Goal: Task Accomplishment & Management: Complete application form

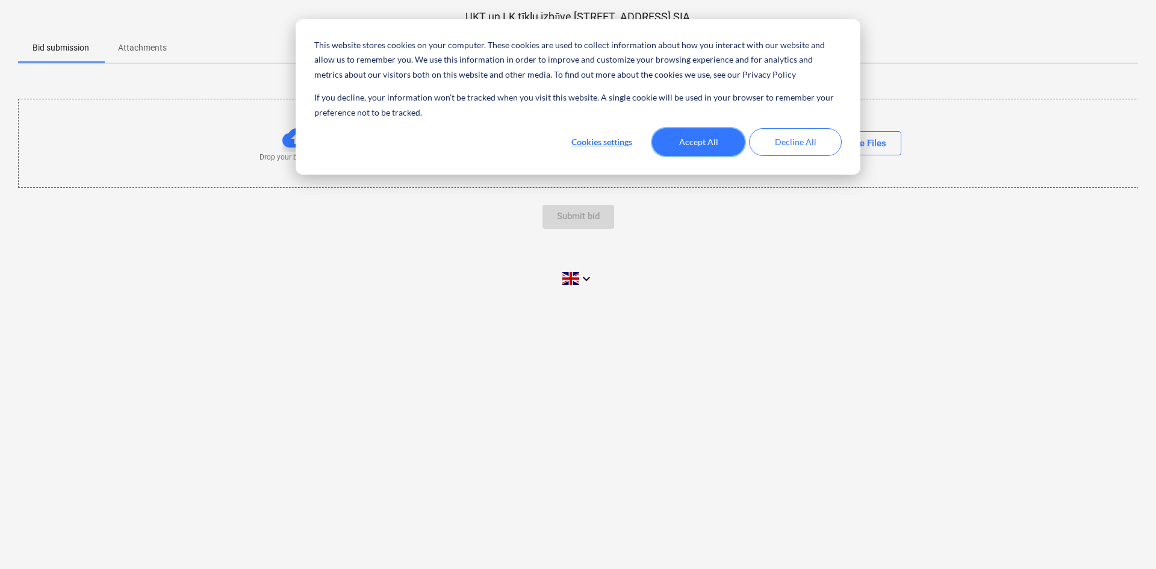
click at [711, 140] on button "Accept All" at bounding box center [698, 142] width 93 height 28
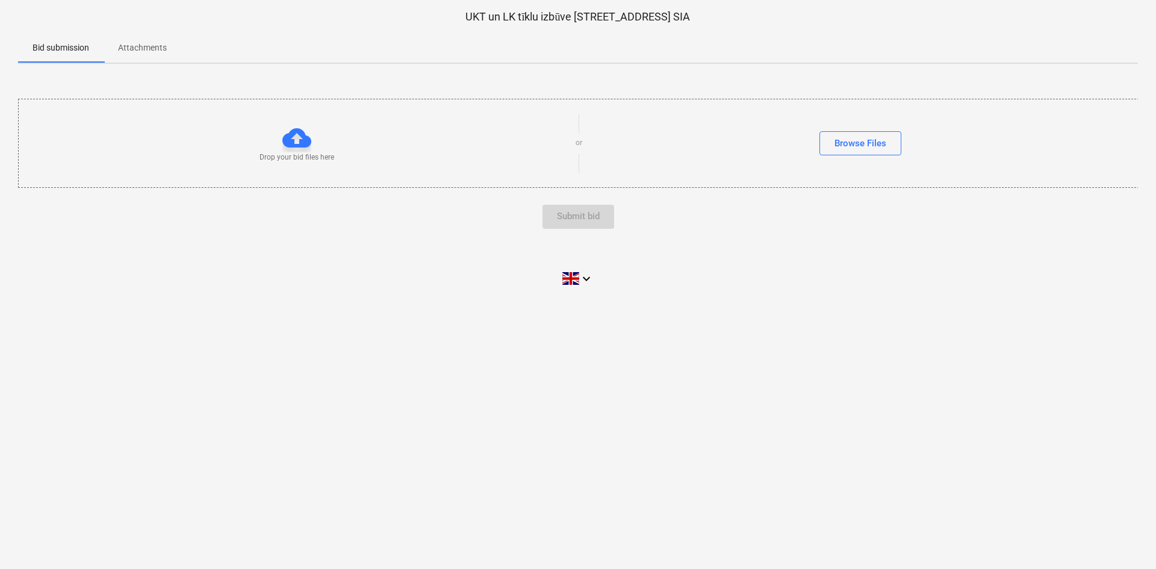
click at [158, 51] on p "Attachments" at bounding box center [142, 48] width 49 height 13
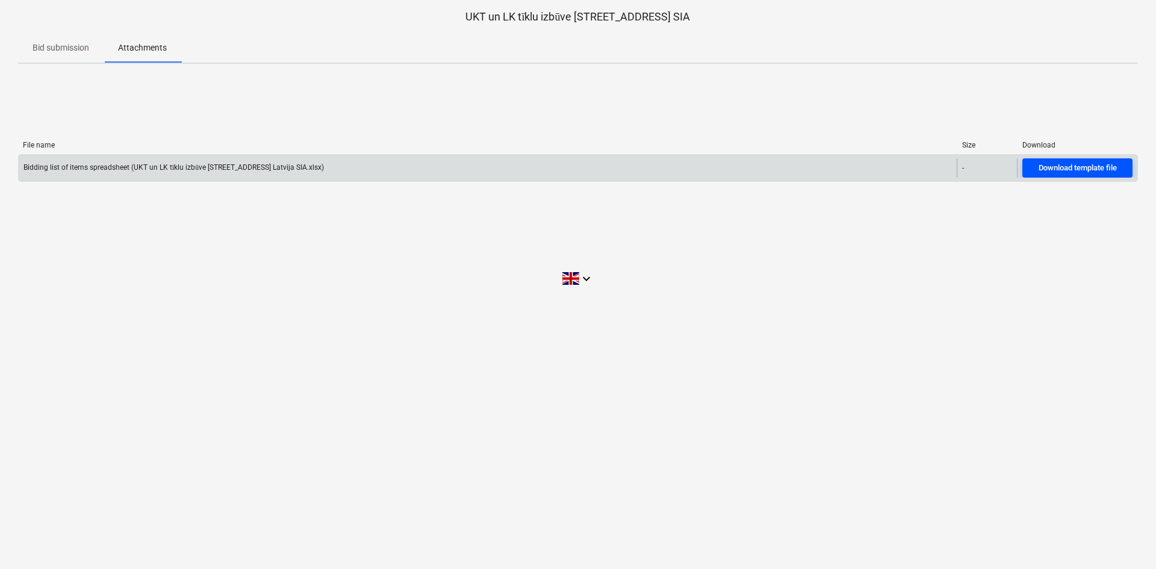
click at [1058, 169] on div "Download template file" at bounding box center [1078, 168] width 78 height 14
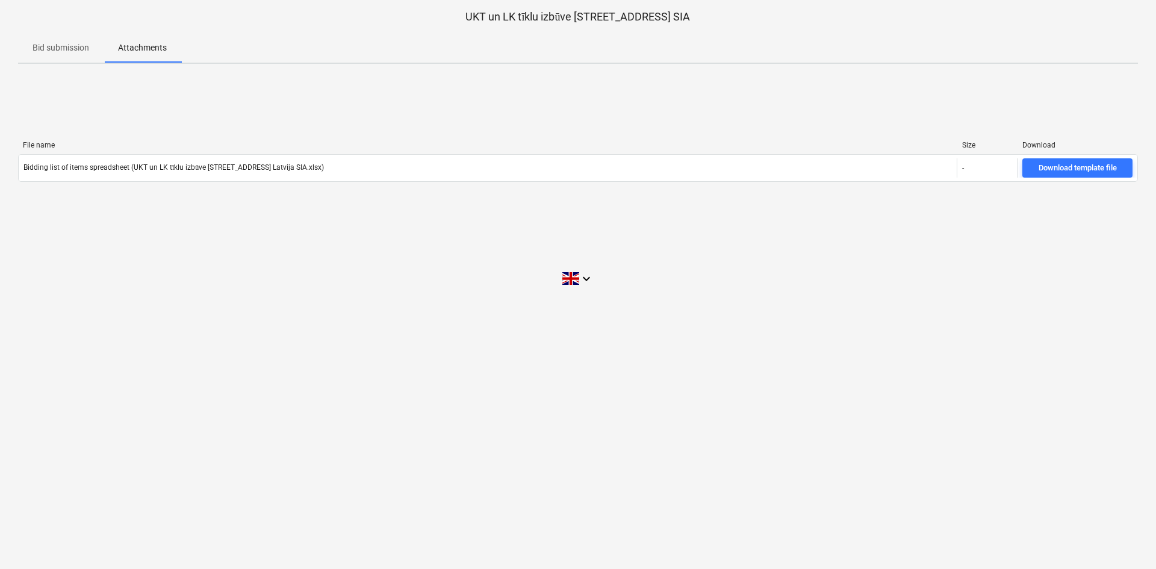
click at [75, 272] on div "keyboard_arrow_down" at bounding box center [578, 279] width 1120 height 30
click at [66, 46] on p "Bid submission" at bounding box center [61, 48] width 57 height 13
click at [60, 44] on p "Bid submission" at bounding box center [61, 48] width 57 height 13
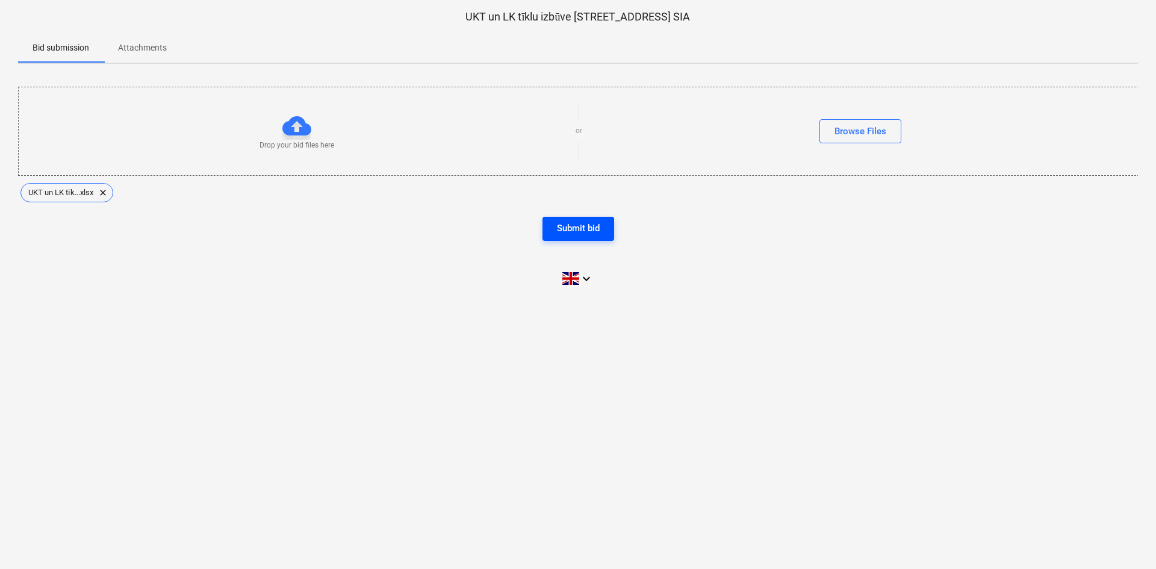
click at [588, 226] on div "Submit bid" at bounding box center [578, 228] width 43 height 16
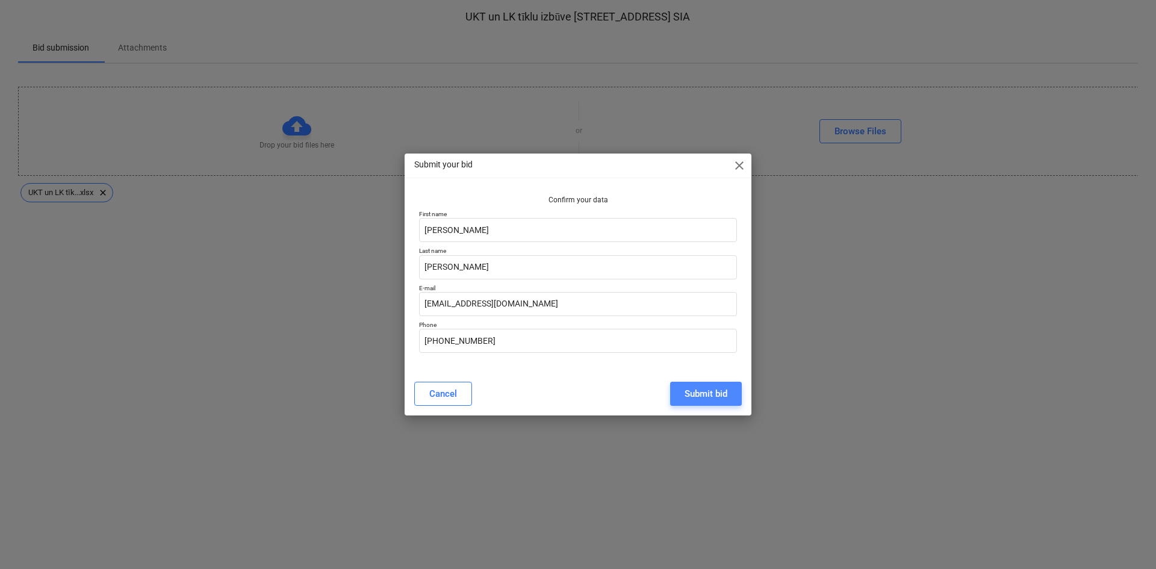
click at [697, 394] on div "Submit bid" at bounding box center [706, 394] width 43 height 16
